Goal: Information Seeking & Learning: Learn about a topic

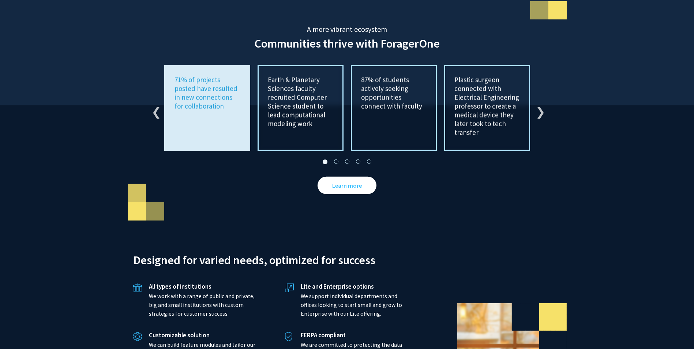
scroll to position [1372, 0]
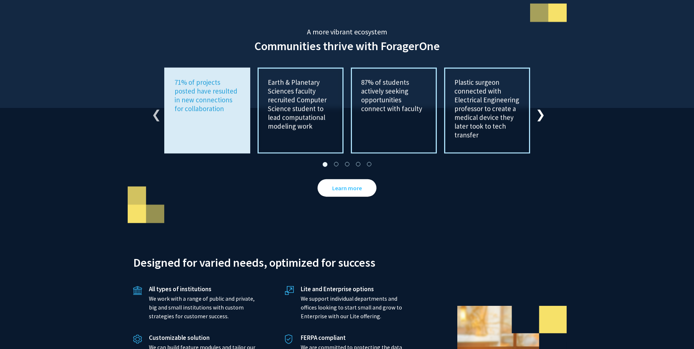
click at [538, 107] on button "Next" at bounding box center [538, 110] width 7 height 7
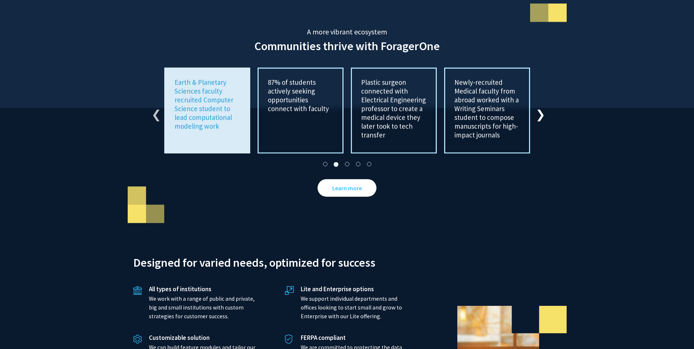
click at [538, 107] on button "Next" at bounding box center [538, 110] width 7 height 7
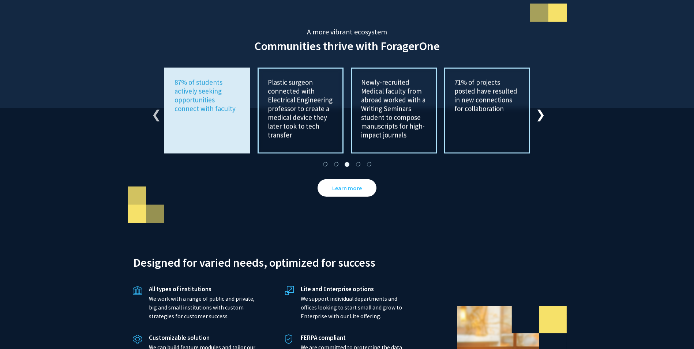
click at [538, 107] on button "Next" at bounding box center [538, 110] width 7 height 7
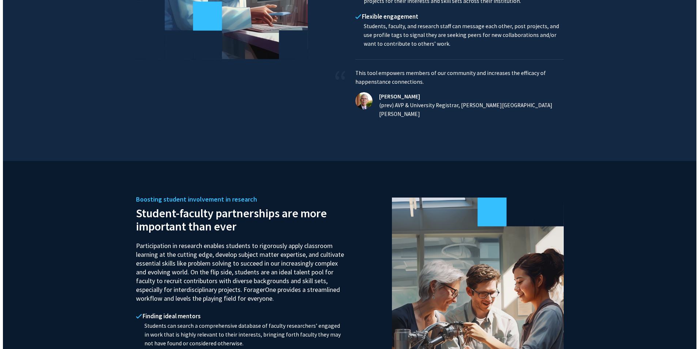
scroll to position [0, 0]
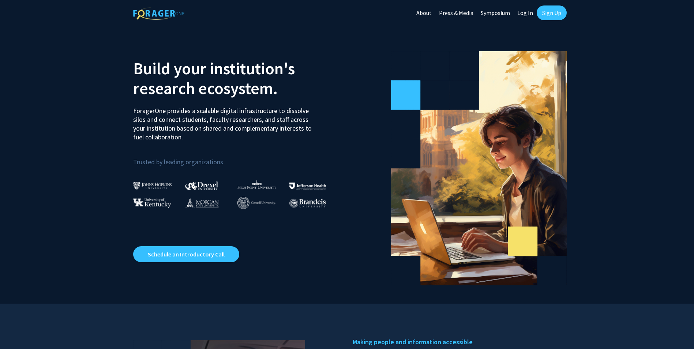
click at [523, 14] on link "Log In" at bounding box center [524, 13] width 23 height 26
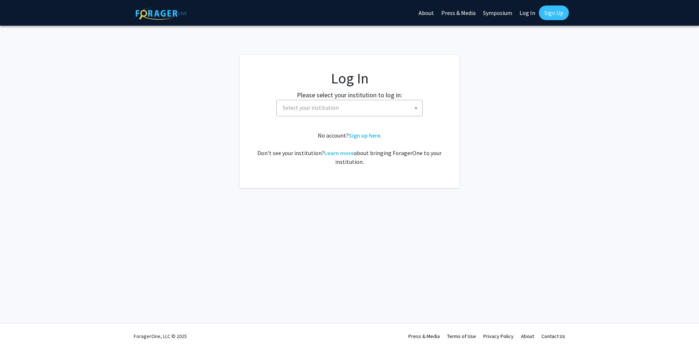
click at [324, 114] on span "Select your institution" at bounding box center [351, 107] width 143 height 15
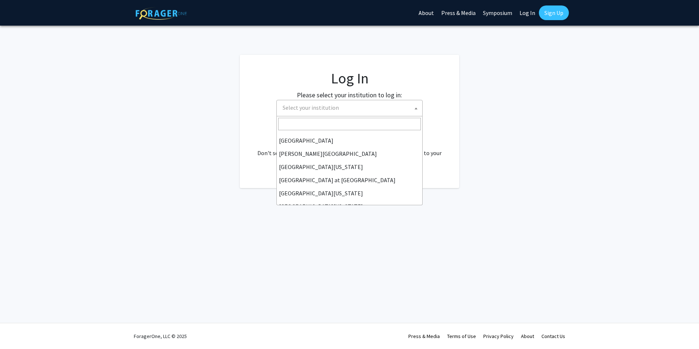
scroll to position [256, 0]
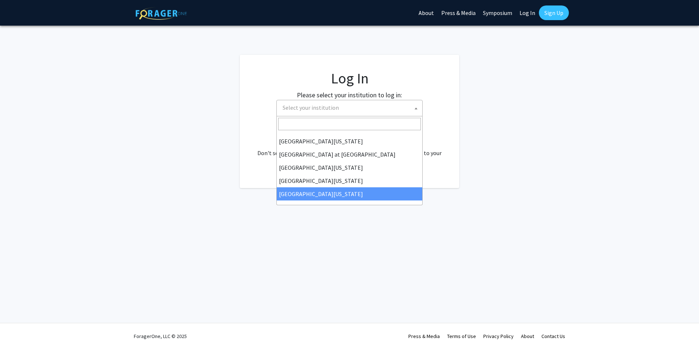
select select "33"
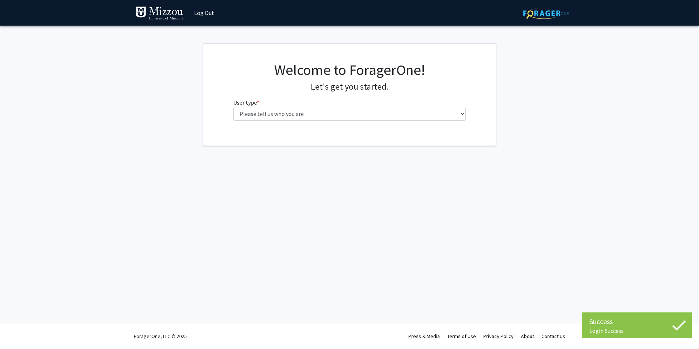
click at [361, 105] on fg-select "User type * required Please tell us who you are Undergraduate Student Master's …" at bounding box center [349, 109] width 233 height 23
click at [358, 110] on select "Please tell us who you are Undergraduate Student Master's Student Doctoral Cand…" at bounding box center [349, 114] width 233 height 14
select select "4: postDoc"
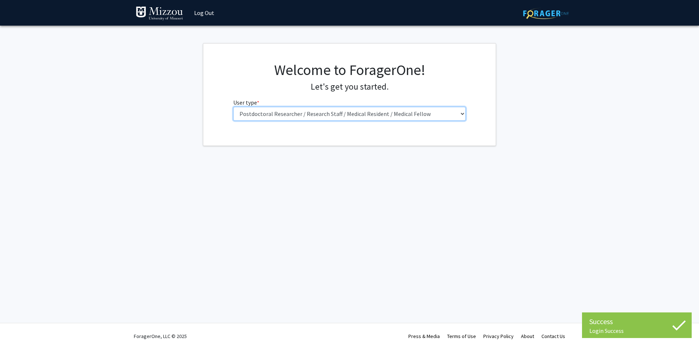
click at [233, 107] on select "Please tell us who you are Undergraduate Student Master's Student Doctoral Cand…" at bounding box center [349, 114] width 233 height 14
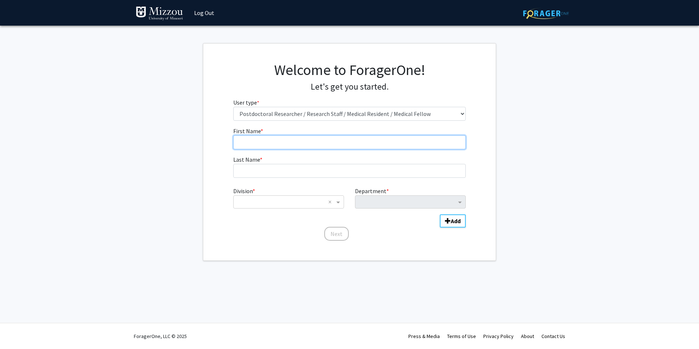
click at [308, 143] on input "First Name * required" at bounding box center [349, 142] width 233 height 14
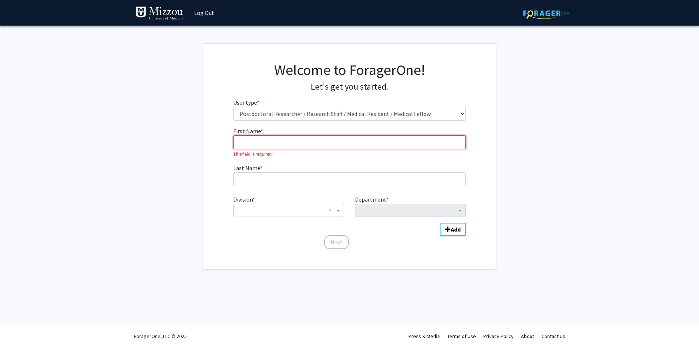
click at [332, 148] on input "First Name * required" at bounding box center [349, 142] width 233 height 14
click at [343, 139] on input "First Name * required" at bounding box center [349, 142] width 233 height 14
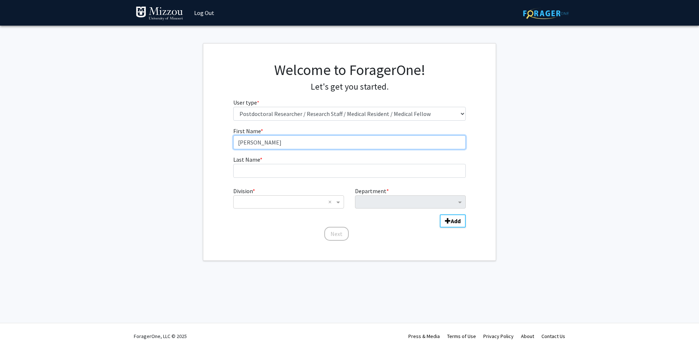
type input "Erin"
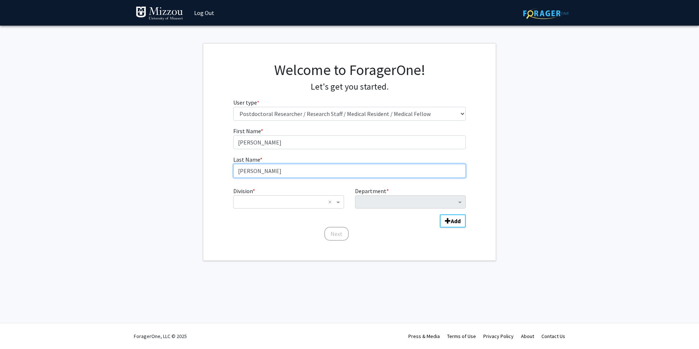
type input "Andres"
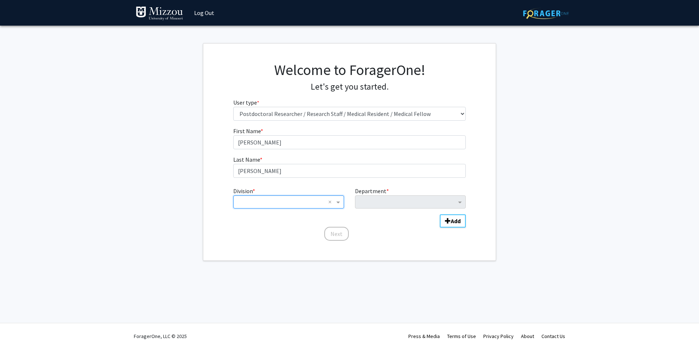
click at [328, 205] on div "Division" at bounding box center [289, 201] width 110 height 9
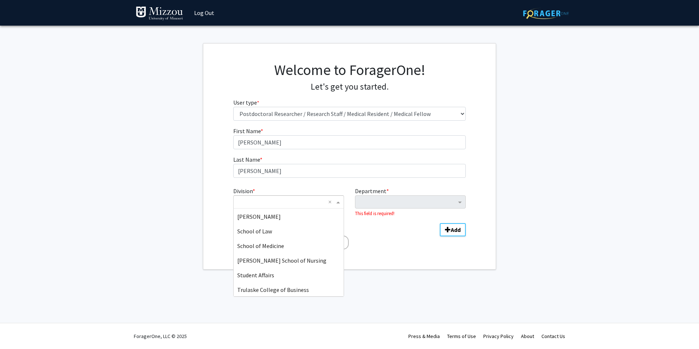
scroll to position [204, 0]
click at [321, 236] on div "School of Medicine" at bounding box center [289, 231] width 110 height 15
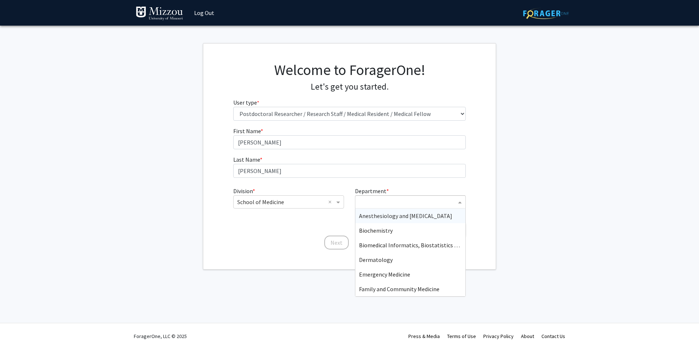
click at [425, 204] on input "Department" at bounding box center [407, 202] width 97 height 9
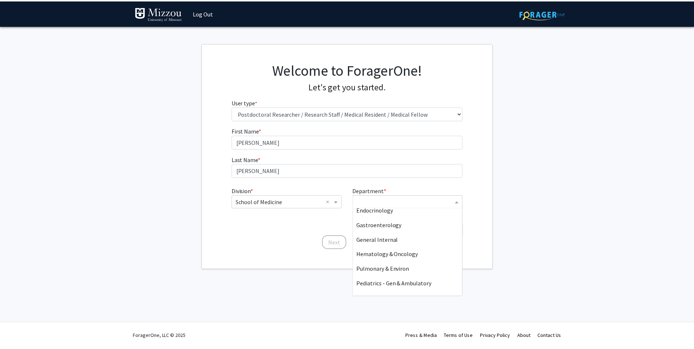
scroll to position [380, 0]
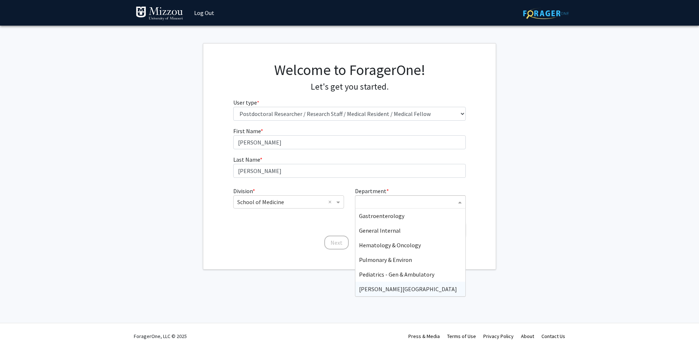
click at [429, 289] on div "Thompson Center" at bounding box center [410, 289] width 110 height 15
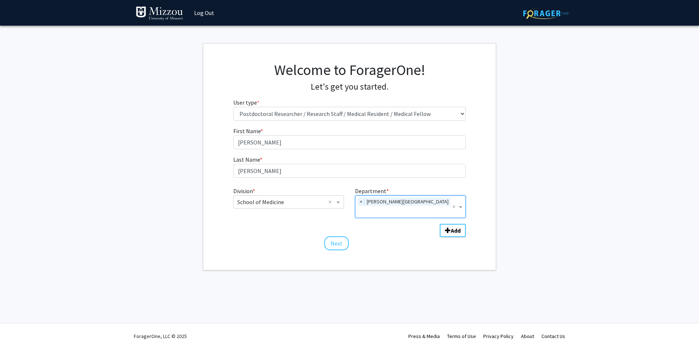
click at [491, 250] on div "Welcome to ForagerOne! Let's get you started. User type * required Please tell …" at bounding box center [349, 157] width 293 height 226
click at [343, 236] on button "Next" at bounding box center [336, 243] width 25 height 14
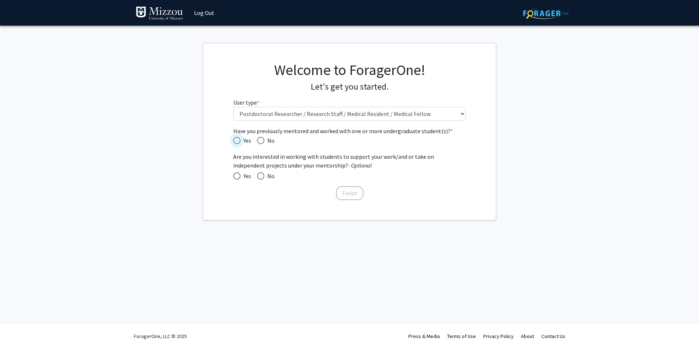
click at [240, 139] on span "Have you previously mentored and worked with one or more undergraduate student(…" at bounding box center [236, 140] width 7 height 7
click at [240, 139] on input "Yes" at bounding box center [236, 140] width 7 height 7
radio input "true"
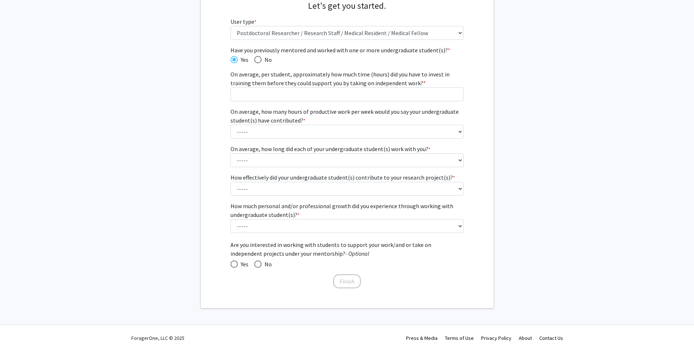
scroll to position [83, 0]
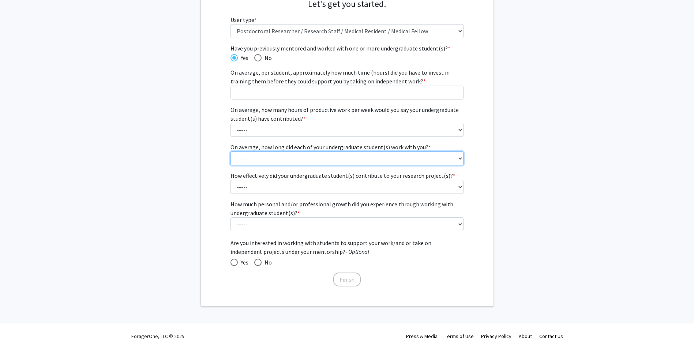
click at [455, 157] on select "----- 1 - 3 months 3 - 6 months 6 months - 1 year 1 - 2 years 2 - 3 years 3 - 4…" at bounding box center [346, 158] width 233 height 14
click at [230, 151] on select "----- 1 - 3 months 3 - 6 months 6 months - 1 year 1 - 2 years 2 - 3 years 3 - 4…" at bounding box center [346, 158] width 233 height 14
click at [527, 172] on fg-get-started "Welcome to ForagerOne! Let's get you started. User type * required Please tell …" at bounding box center [347, 134] width 694 height 346
click at [457, 159] on select "----- 1 - 3 months 3 - 6 months 6 months - 1 year 1 - 2 years 2 - 3 years 3 - 4…" at bounding box center [346, 158] width 233 height 14
select select "3: 6 months - 1 year"
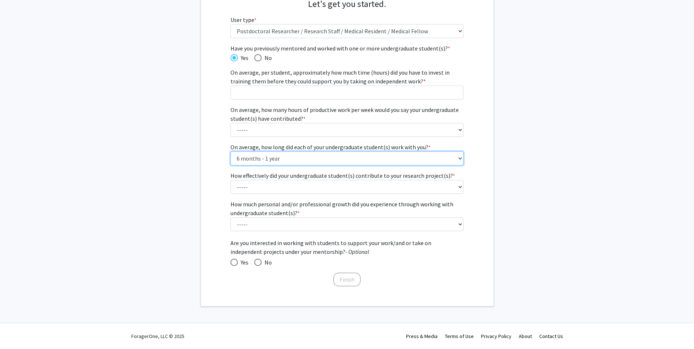
click at [230, 151] on select "----- 1 - 3 months 3 - 6 months 6 months - 1 year 1 - 2 years 2 - 3 years 3 - 4…" at bounding box center [346, 158] width 233 height 14
click at [535, 186] on fg-get-started "Welcome to ForagerOne! Let's get you started. User type * required Please tell …" at bounding box center [347, 134] width 694 height 346
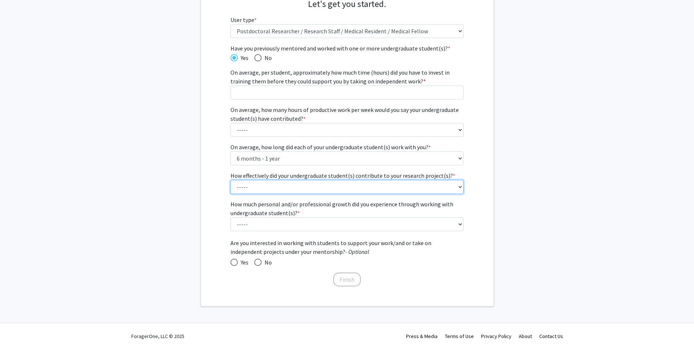
click at [456, 188] on select "----- 1 (Minimally) 2 3 (Moderately) 4 5 (Significantly)" at bounding box center [346, 187] width 233 height 14
select select "4: 4"
click at [230, 180] on select "----- 1 (Minimally) 2 3 (Moderately) 4 5 (Significantly)" at bounding box center [346, 187] width 233 height 14
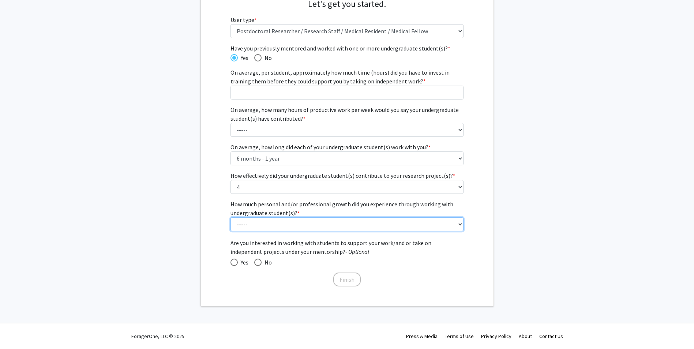
click at [455, 226] on select "----- 1 (Minimal) 2 3 (Moderate) 4 5 (Significant)" at bounding box center [346, 224] width 233 height 14
select select "4: 4"
click at [230, 217] on select "----- 1 (Minimal) 2 3 (Moderate) 4 5 (Significant)" at bounding box center [346, 224] width 233 height 14
click at [567, 234] on fg-get-started "Welcome to ForagerOne! Let's get you started. User type * required Please tell …" at bounding box center [347, 134] width 694 height 346
click at [235, 261] on span at bounding box center [233, 262] width 7 height 7
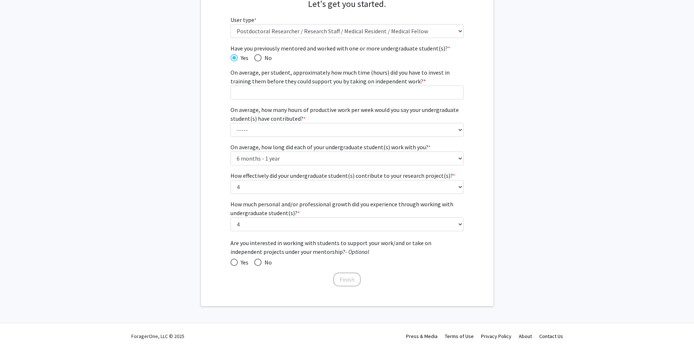
click at [235, 261] on input "Yes" at bounding box center [233, 262] width 7 height 7
radio input "true"
click at [550, 145] on fg-get-started "Welcome to ForagerOne! Let's get you started. User type * required Please tell …" at bounding box center [347, 134] width 694 height 346
click at [455, 127] on select "----- 1 - 5 hours 6 - 10 hours 11 - 15 hours 16 - 20 hours 21 - 30 hours 31 - 4…" at bounding box center [346, 130] width 233 height 14
select select "1: 1 - 5 hours"
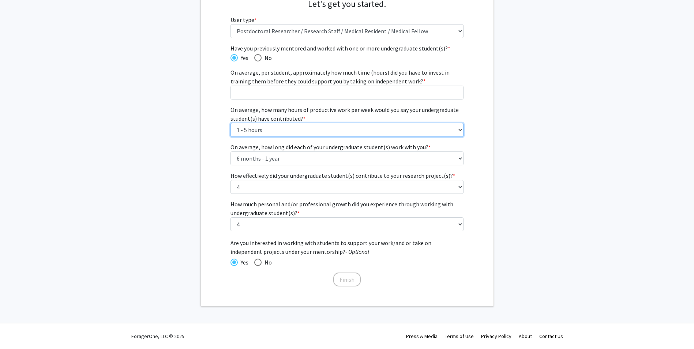
click at [230, 123] on select "----- 1 - 5 hours 6 - 10 hours 11 - 15 hours 16 - 20 hours 21 - 30 hours 31 - 4…" at bounding box center [346, 130] width 233 height 14
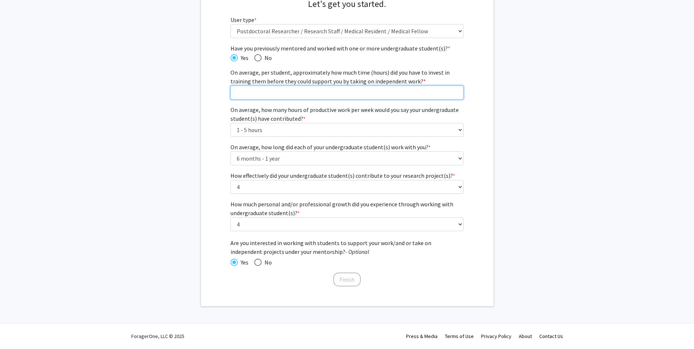
click at [455, 96] on input "On average, per student, approximately how much time (hours) did you have to in…" at bounding box center [346, 93] width 233 height 14
click at [451, 93] on input "On average, per student, approximately how much time (hours) did you have to in…" at bounding box center [346, 93] width 233 height 14
click at [455, 92] on input "1" at bounding box center [346, 93] width 233 height 14
click at [457, 94] on input "0" at bounding box center [346, 93] width 233 height 14
click at [457, 90] on input "1" at bounding box center [346, 93] width 233 height 14
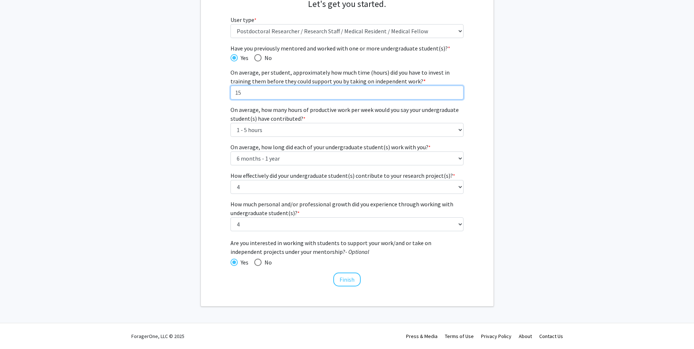
click at [457, 90] on input "15" at bounding box center [346, 93] width 233 height 14
click at [457, 93] on input "14" at bounding box center [346, 93] width 233 height 14
click at [457, 93] on input "13" at bounding box center [346, 93] width 233 height 14
click at [457, 93] on input "12" at bounding box center [346, 93] width 233 height 14
click at [457, 93] on input "11" at bounding box center [346, 93] width 233 height 14
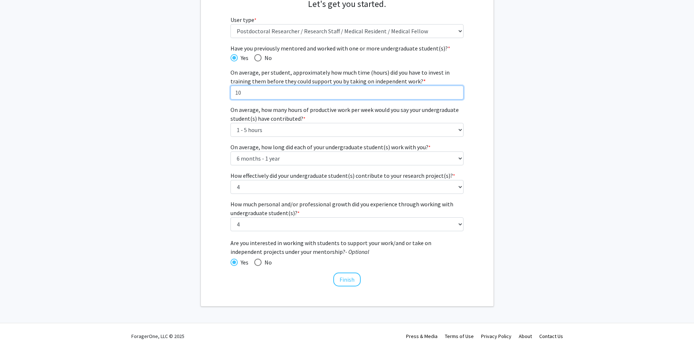
click at [457, 93] on input "10" at bounding box center [346, 93] width 233 height 14
click at [456, 91] on input "11" at bounding box center [346, 93] width 233 height 14
drag, startPoint x: 456, startPoint y: 91, endPoint x: 484, endPoint y: 95, distance: 28.2
click at [456, 91] on input "12" at bounding box center [346, 93] width 233 height 14
click at [581, 111] on fg-get-started "Welcome to ForagerOne! Let's get you started. User type * required Please tell …" at bounding box center [347, 134] width 694 height 346
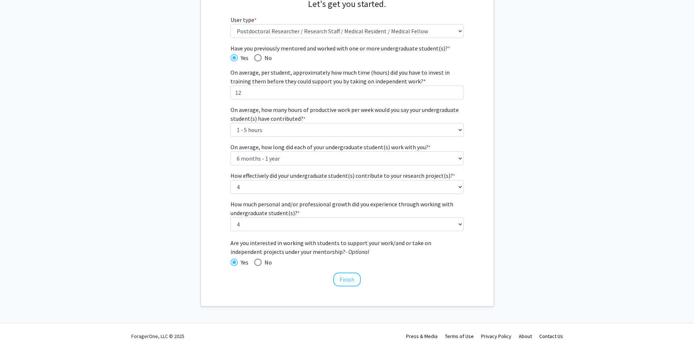
click at [577, 142] on fg-get-started "Welcome to ForagerOne! Let's get you started. User type * required Please tell …" at bounding box center [347, 134] width 694 height 346
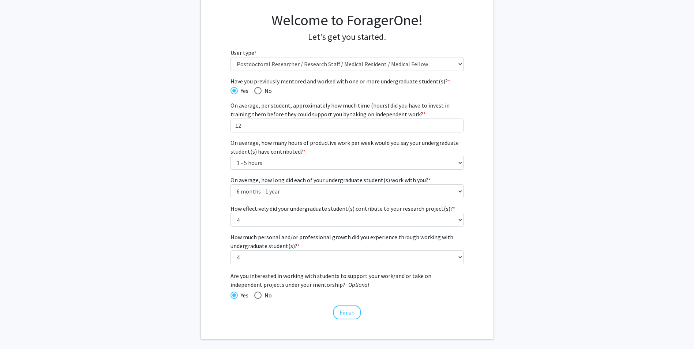
scroll to position [50, 0]
click at [456, 126] on input "11" at bounding box center [346, 125] width 233 height 14
click at [456, 126] on input "10" at bounding box center [346, 125] width 233 height 14
click at [456, 126] on input "9" at bounding box center [346, 125] width 233 height 14
type input "8"
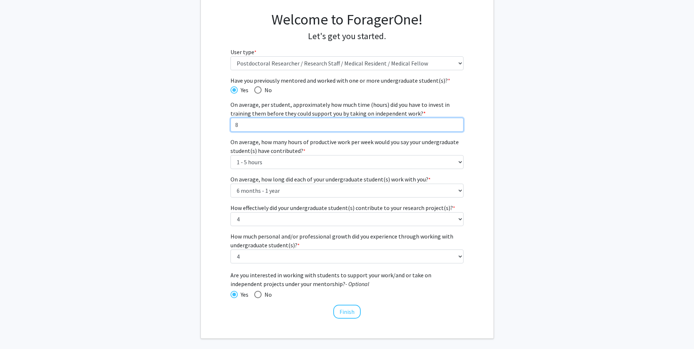
click at [455, 127] on input "8" at bounding box center [346, 125] width 233 height 14
click at [353, 314] on button "Finish" at bounding box center [346, 312] width 27 height 14
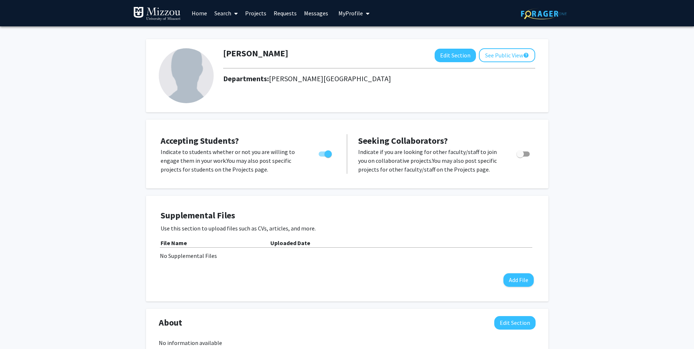
click at [229, 14] on link "Search" at bounding box center [226, 13] width 31 height 26
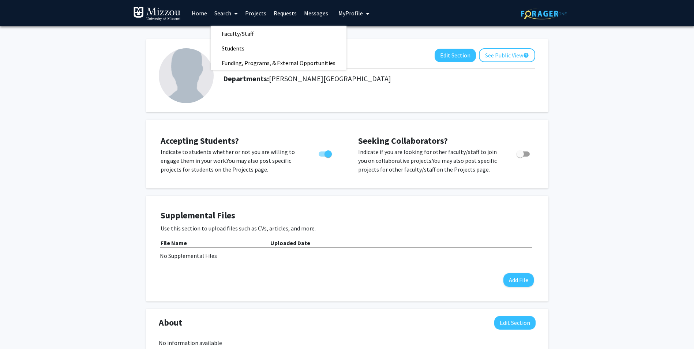
click at [254, 14] on link "Projects" at bounding box center [255, 13] width 29 height 26
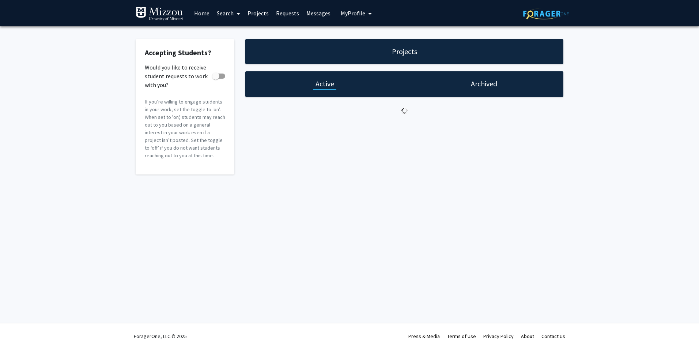
checkbox input "true"
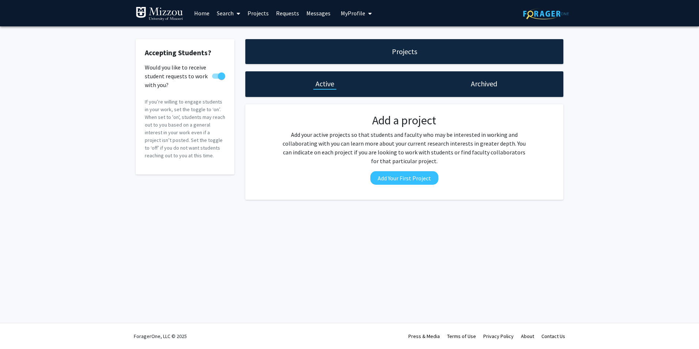
click at [294, 17] on link "Requests" at bounding box center [287, 13] width 30 height 26
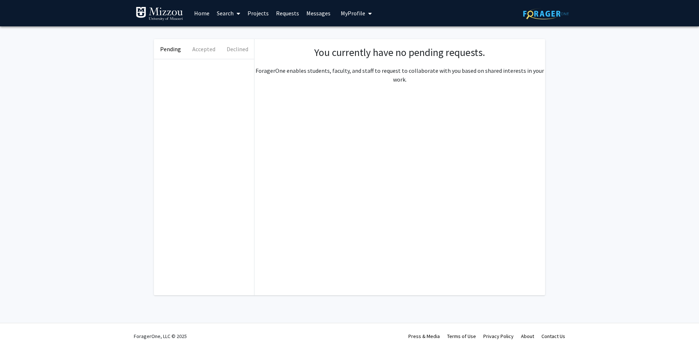
click at [329, 18] on link "Messages" at bounding box center [318, 13] width 31 height 26
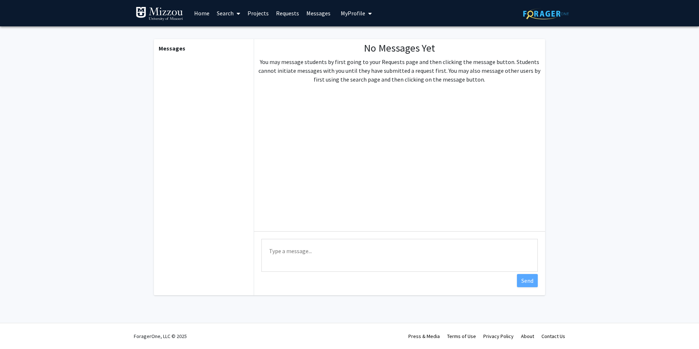
click at [358, 20] on button "My Profile" at bounding box center [356, 13] width 35 height 26
click at [192, 13] on link "Home" at bounding box center [202, 13] width 23 height 26
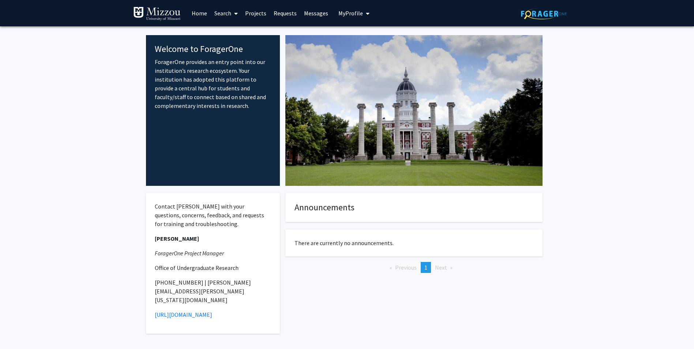
click at [225, 12] on link "Search" at bounding box center [226, 13] width 31 height 26
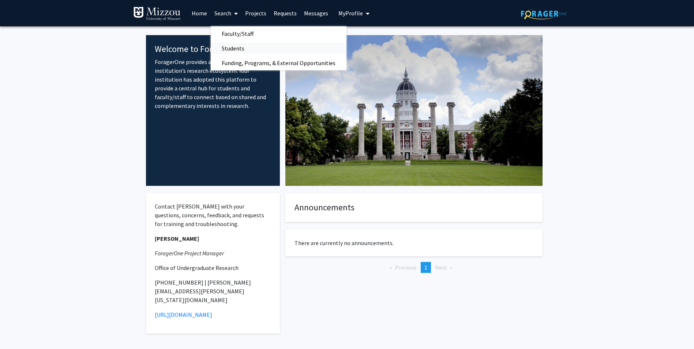
click at [237, 48] on span "Students" at bounding box center [233, 48] width 45 height 15
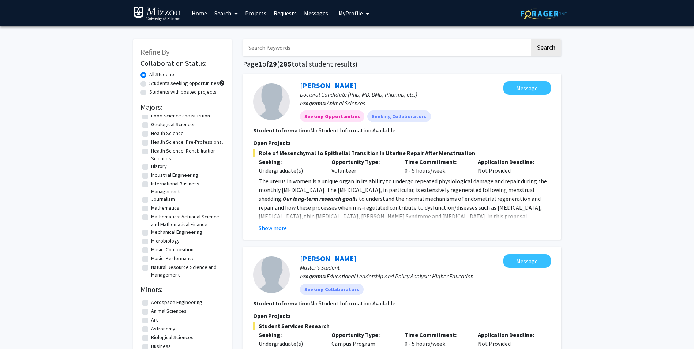
scroll to position [230, 0]
click at [173, 129] on label "Health Science" at bounding box center [167, 129] width 33 height 8
click at [156, 129] on input "Health Science" at bounding box center [153, 127] width 5 height 5
checkbox input "true"
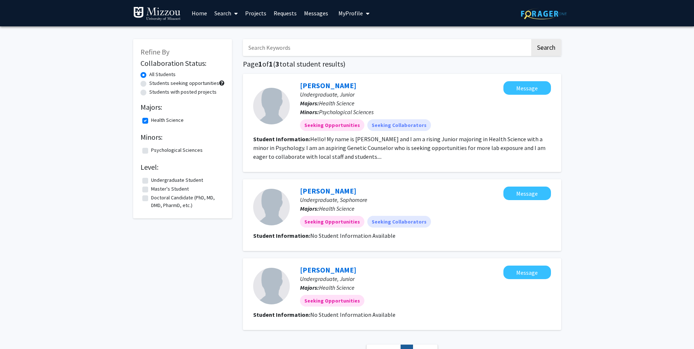
click at [169, 122] on label "Health Science" at bounding box center [167, 120] width 33 height 8
click at [156, 121] on input "Health Science" at bounding box center [153, 118] width 5 height 5
checkbox input "false"
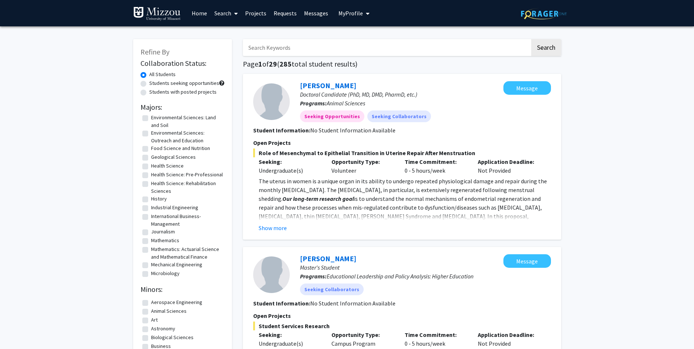
scroll to position [196, 0]
click at [182, 173] on label "Health Science: Pre-Professional" at bounding box center [187, 173] width 72 height 8
click at [156, 173] on input "Health Science: Pre-Professional" at bounding box center [153, 171] width 5 height 5
checkbox input "true"
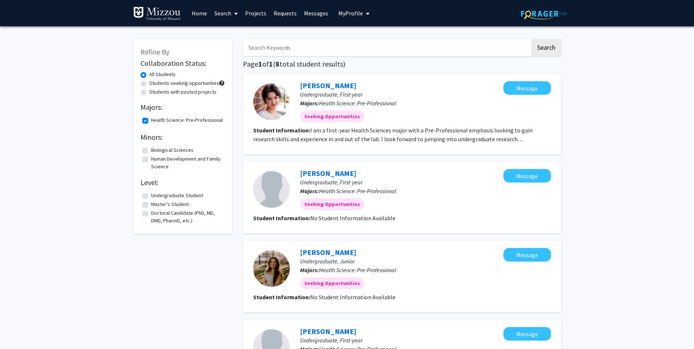
click at [169, 118] on label "Health Science: Pre-Professional" at bounding box center [187, 120] width 72 height 8
click at [156, 118] on input "Health Science: Pre-Professional" at bounding box center [153, 118] width 5 height 5
checkbox input "false"
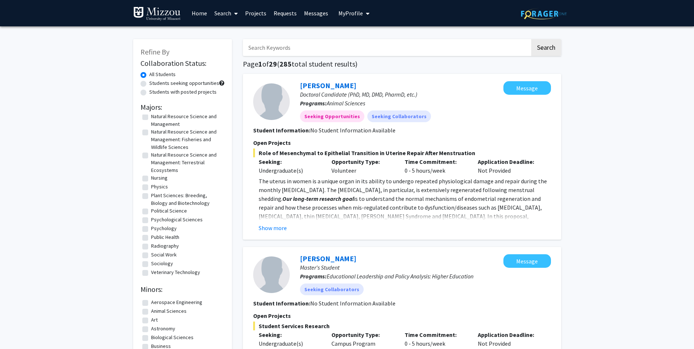
scroll to position [383, 0]
click at [197, 220] on label "Psychological Sciences" at bounding box center [177, 220] width 52 height 8
click at [156, 220] on input "Psychological Sciences" at bounding box center [153, 218] width 5 height 5
checkbox input "true"
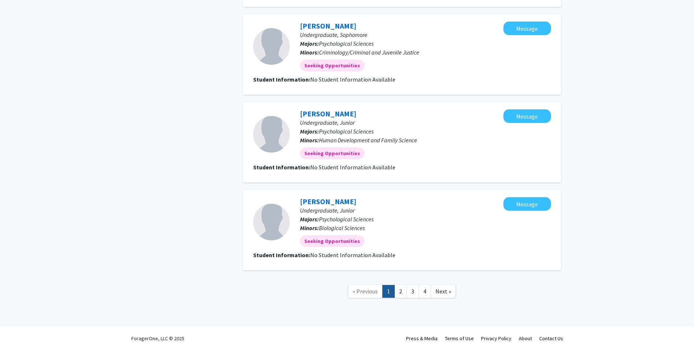
scroll to position [720, 0]
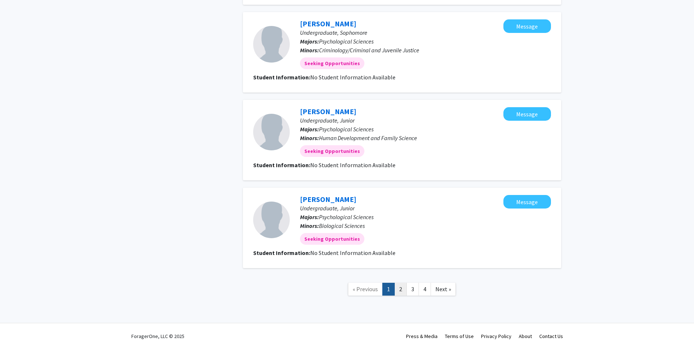
click at [395, 285] on link "2" at bounding box center [400, 289] width 12 height 13
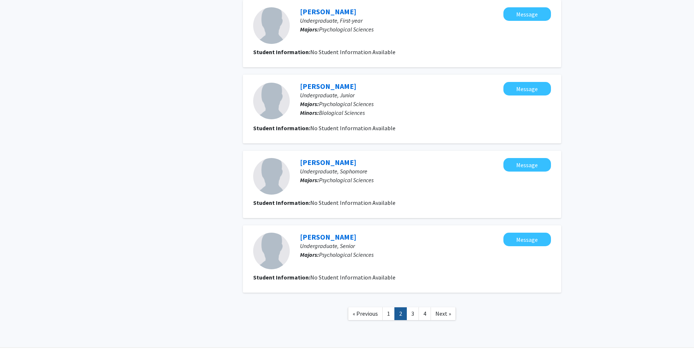
scroll to position [663, 0]
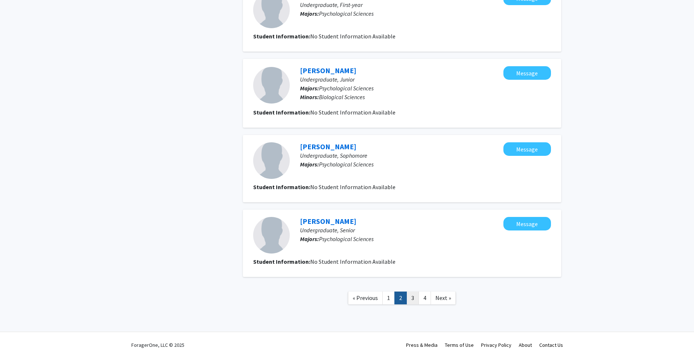
click at [412, 291] on link "3" at bounding box center [412, 297] width 12 height 13
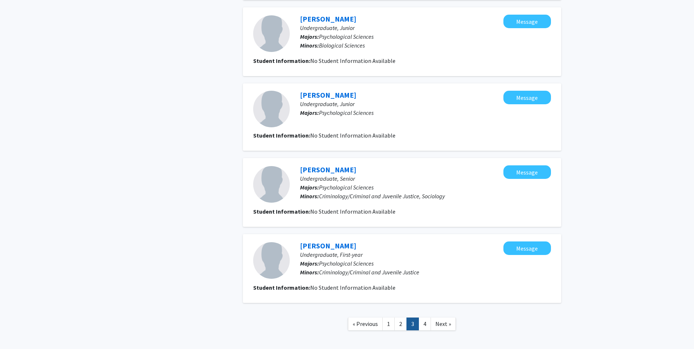
scroll to position [552, 0]
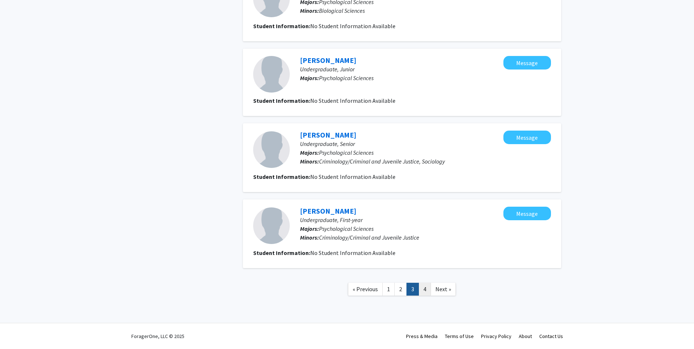
click at [424, 291] on link "4" at bounding box center [424, 289] width 12 height 13
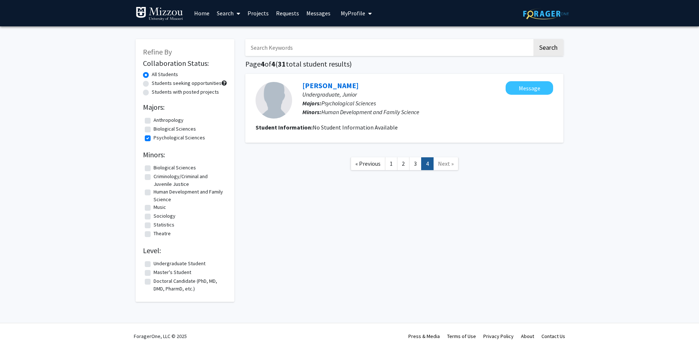
click at [181, 137] on label "Psychological Sciences" at bounding box center [180, 138] width 52 height 8
click at [158, 137] on input "Psychological Sciences" at bounding box center [156, 136] width 5 height 5
checkbox input "false"
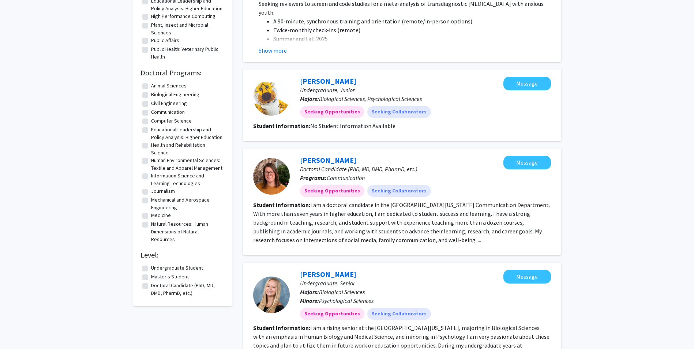
scroll to position [510, 0]
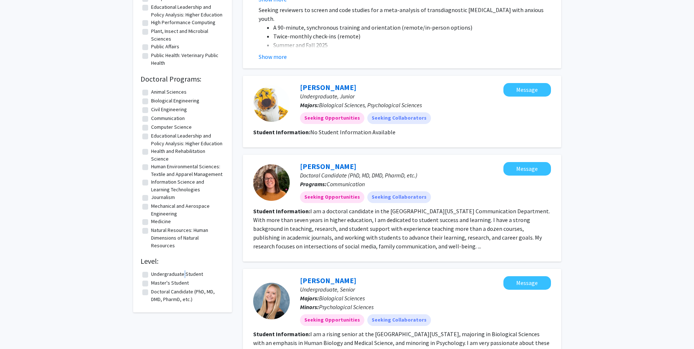
click at [182, 278] on label "Undergraduate Student" at bounding box center [177, 274] width 52 height 8
click at [151, 278] on label "Undergraduate Student" at bounding box center [177, 274] width 52 height 8
click at [151, 275] on input "Undergraduate Student" at bounding box center [153, 272] width 5 height 5
checkbox input "true"
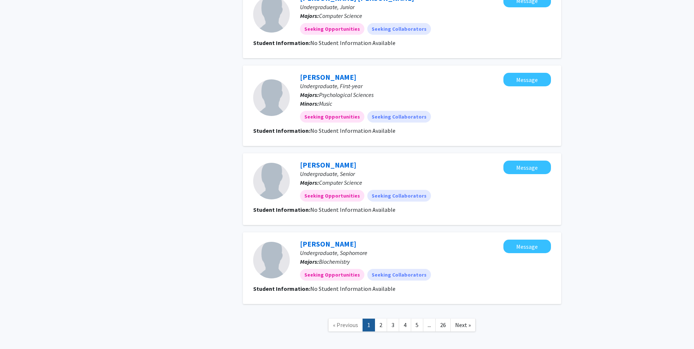
scroll to position [755, 0]
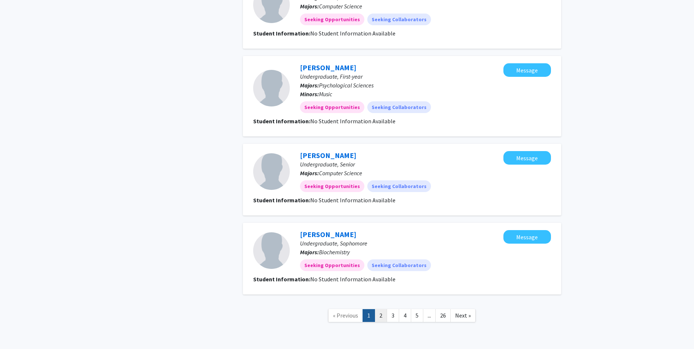
click at [376, 309] on link "2" at bounding box center [380, 315] width 12 height 13
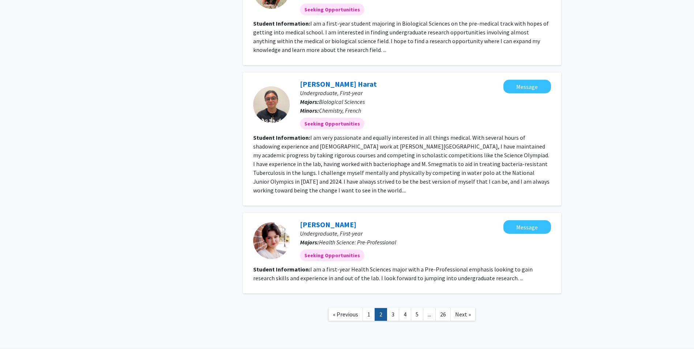
scroll to position [717, 0]
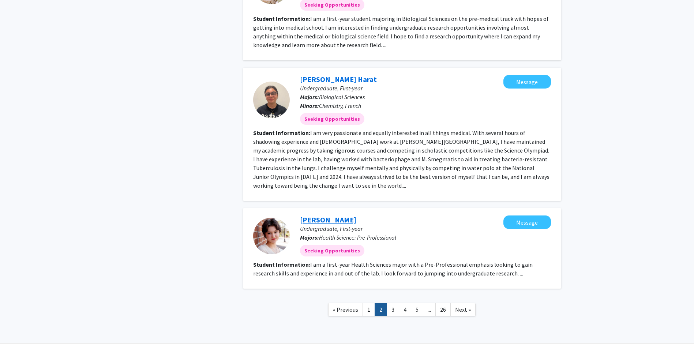
click at [316, 218] on link "Mars Finley" at bounding box center [328, 219] width 56 height 9
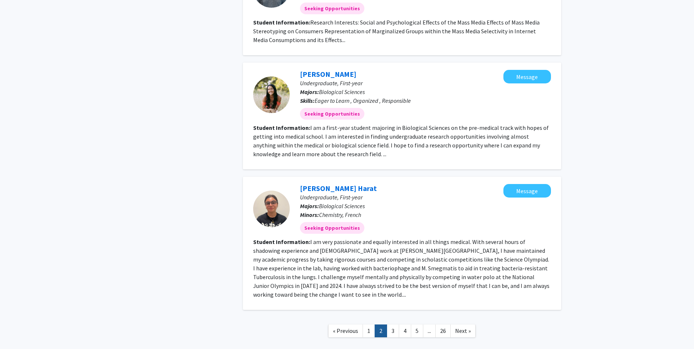
scroll to position [706, 0]
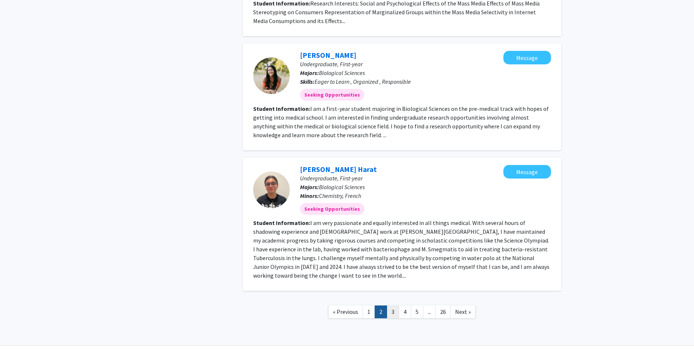
click at [395, 316] on link "3" at bounding box center [393, 311] width 12 height 13
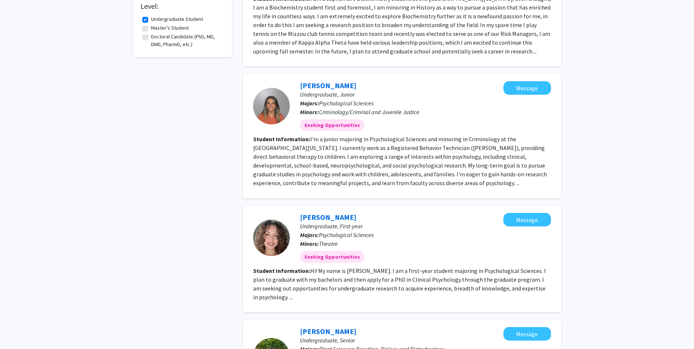
scroll to position [456, 0]
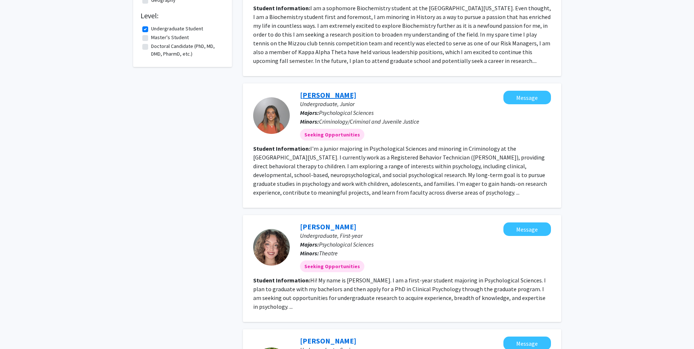
click at [336, 90] on link "Payton Feyad" at bounding box center [328, 94] width 56 height 9
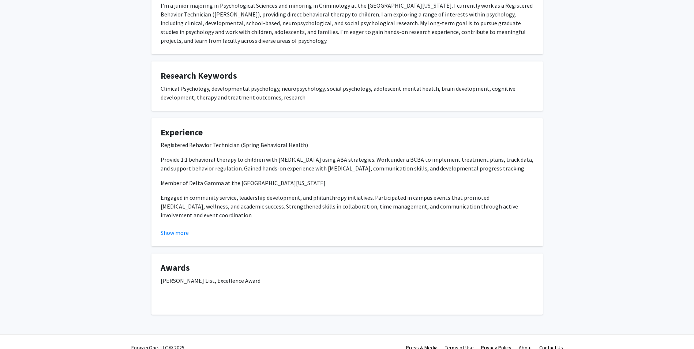
scroll to position [155, 0]
click at [172, 233] on button "Show more" at bounding box center [175, 231] width 28 height 9
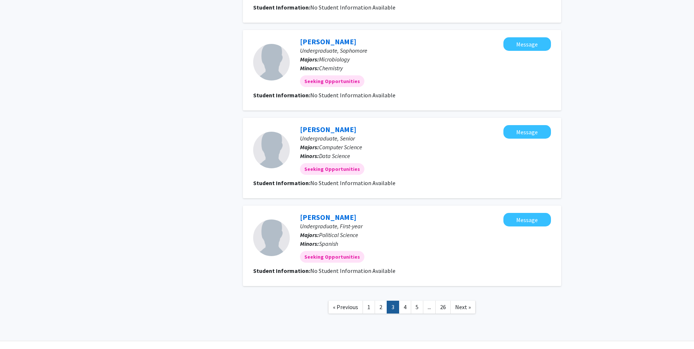
scroll to position [860, 0]
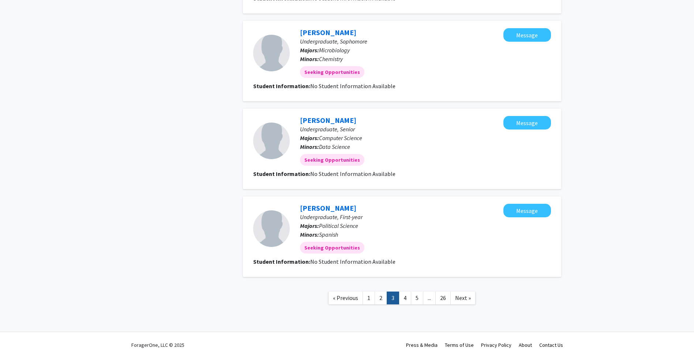
click at [403, 291] on link "4" at bounding box center [405, 297] width 12 height 13
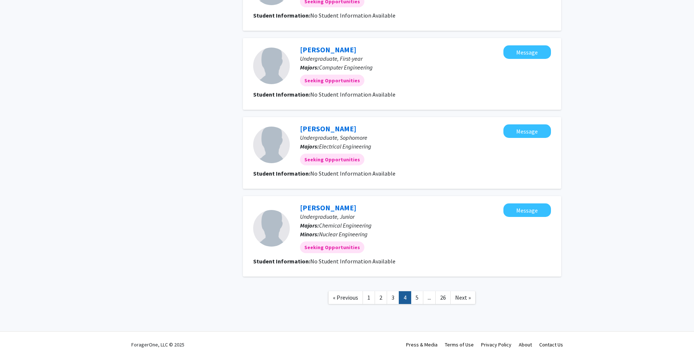
scroll to position [616, 0]
click at [414, 298] on link "5" at bounding box center [417, 296] width 12 height 13
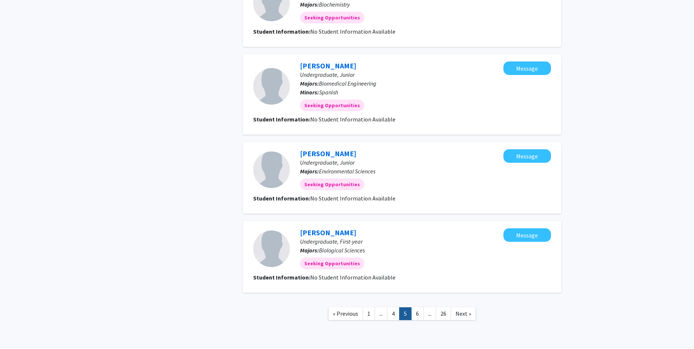
scroll to position [608, 0]
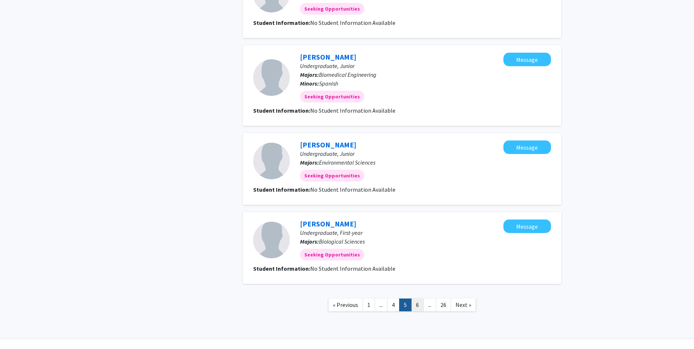
click at [414, 301] on link "6" at bounding box center [417, 304] width 12 height 13
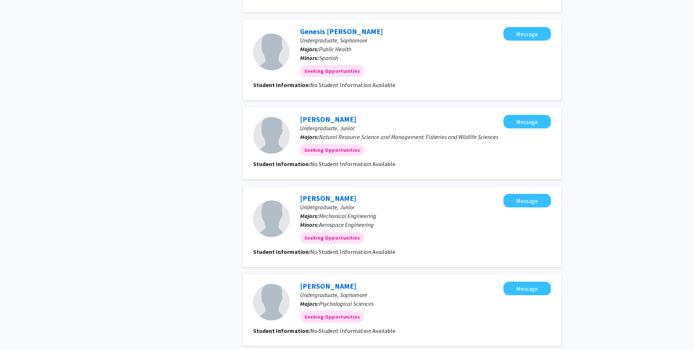
scroll to position [650, 0]
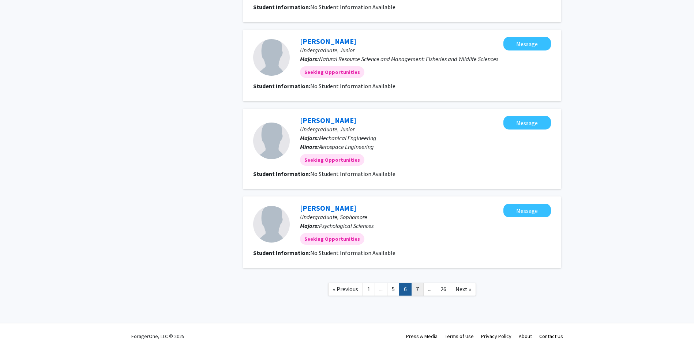
click at [417, 293] on link "7" at bounding box center [417, 289] width 12 height 13
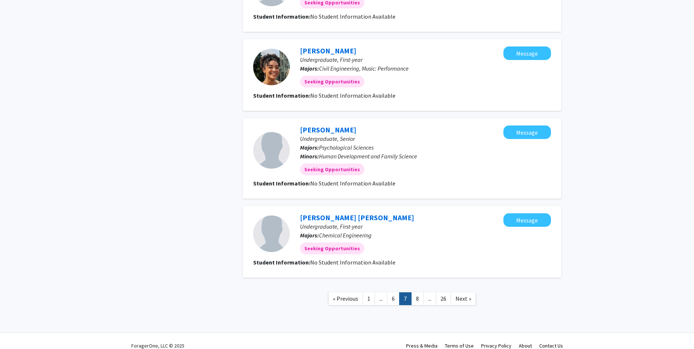
scroll to position [615, 0]
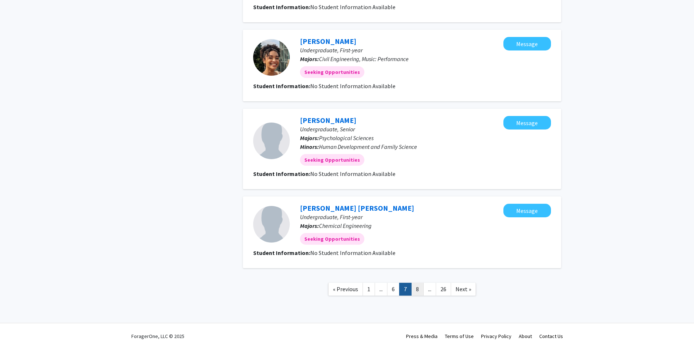
click at [420, 289] on link "8" at bounding box center [417, 289] width 12 height 13
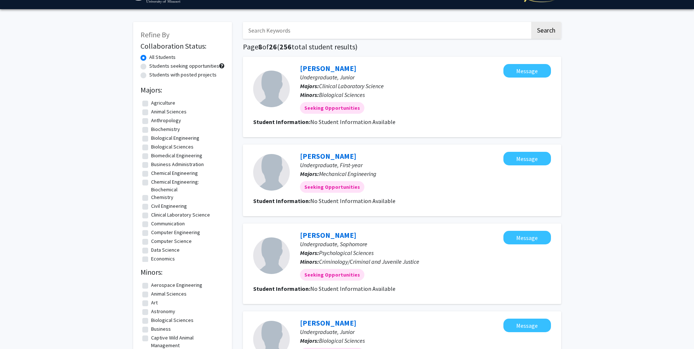
scroll to position [16, 0]
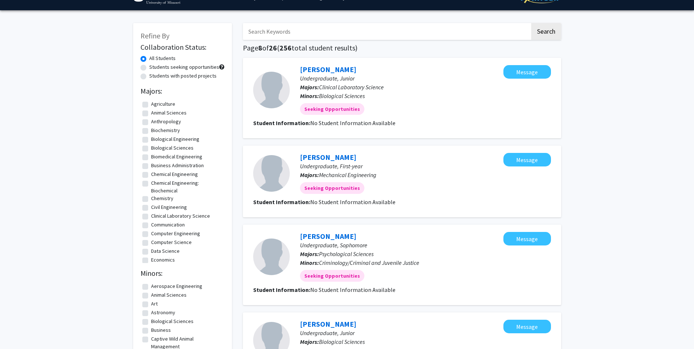
click at [178, 227] on label "Communication" at bounding box center [168, 225] width 34 height 8
click at [156, 226] on input "Communication" at bounding box center [153, 223] width 5 height 5
checkbox input "true"
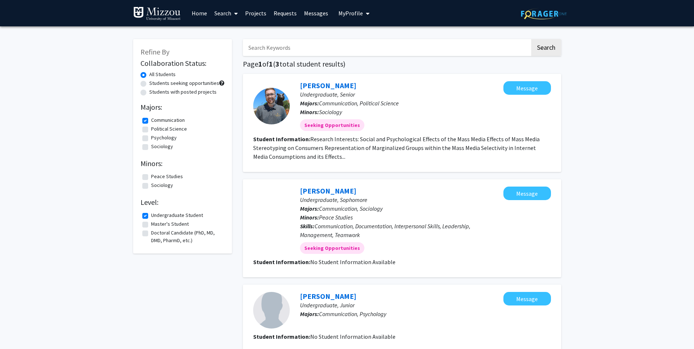
click at [174, 120] on label "Communication" at bounding box center [168, 120] width 34 height 8
click at [156, 120] on input "Communication" at bounding box center [153, 118] width 5 height 5
checkbox input "false"
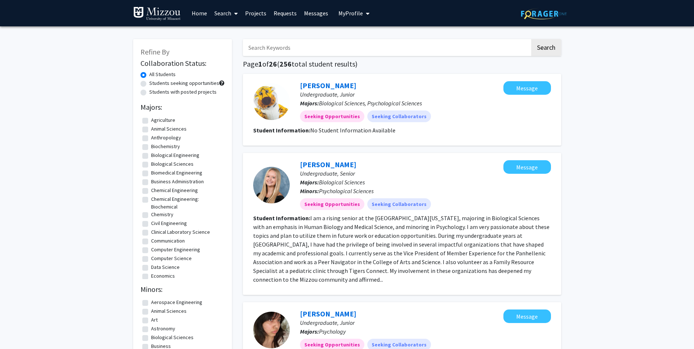
drag, startPoint x: 225, startPoint y: 145, endPoint x: 223, endPoint y: 165, distance: 20.5
click at [223, 165] on div "Refine By Collaboration Status: All Students Students seeking opportunities Stu…" at bounding box center [182, 280] width 99 height 483
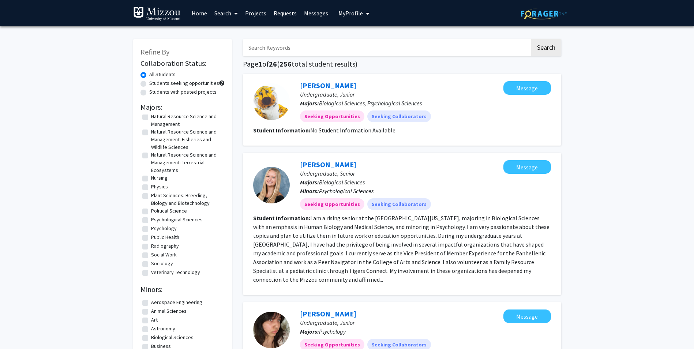
scroll to position [399, 0]
click at [197, 221] on label "Psychological Sciences" at bounding box center [177, 220] width 52 height 8
click at [156, 221] on input "Psychological Sciences" at bounding box center [153, 218] width 5 height 5
checkbox input "true"
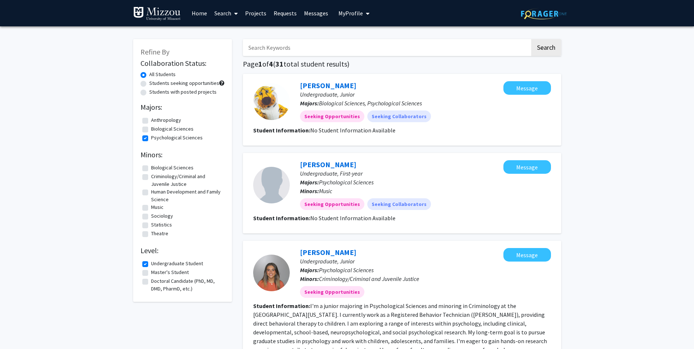
click at [178, 140] on label "Psychological Sciences" at bounding box center [177, 138] width 52 height 8
click at [156, 139] on input "Psychological Sciences" at bounding box center [153, 136] width 5 height 5
checkbox input "false"
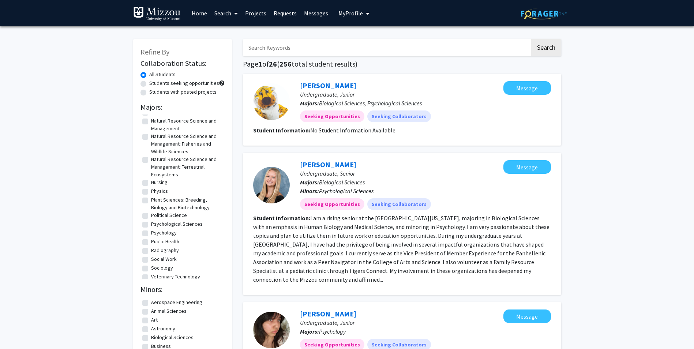
scroll to position [395, 0]
click at [174, 232] on label "Psychology" at bounding box center [164, 229] width 26 height 8
click at [156, 229] on input "Psychology" at bounding box center [153, 227] width 5 height 5
checkbox input "true"
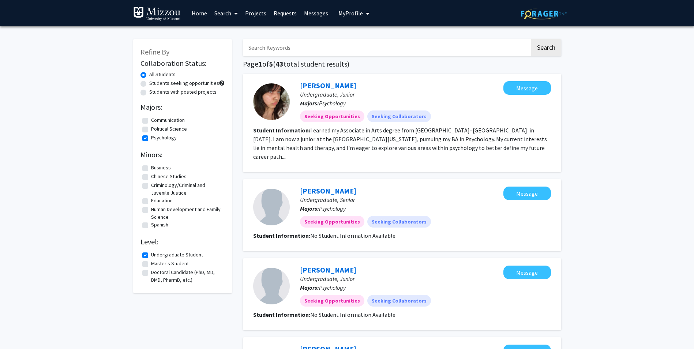
click at [230, 16] on link "Search" at bounding box center [226, 13] width 31 height 26
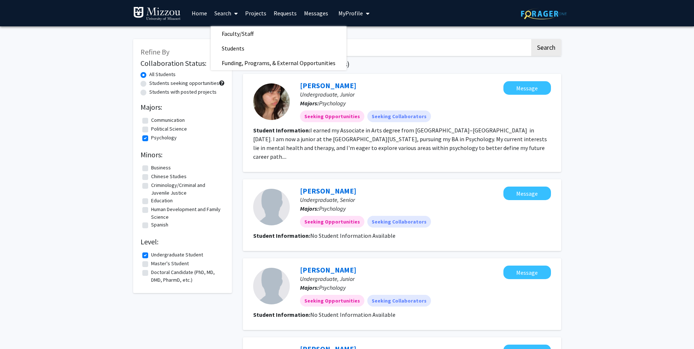
click at [363, 11] on span "My profile dropdown to access profile and logout" at bounding box center [366, 14] width 7 height 26
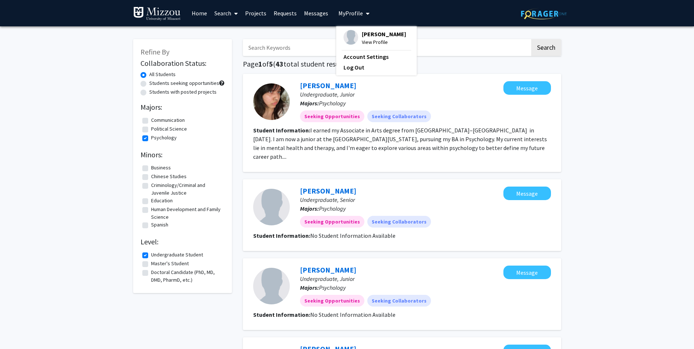
click at [363, 35] on span "Erin Andres" at bounding box center [384, 34] width 44 height 8
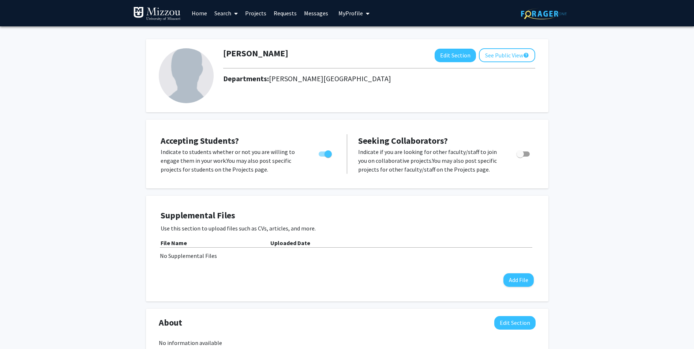
click at [162, 16] on img at bounding box center [157, 14] width 48 height 15
